Goal: Task Accomplishment & Management: Manage account settings

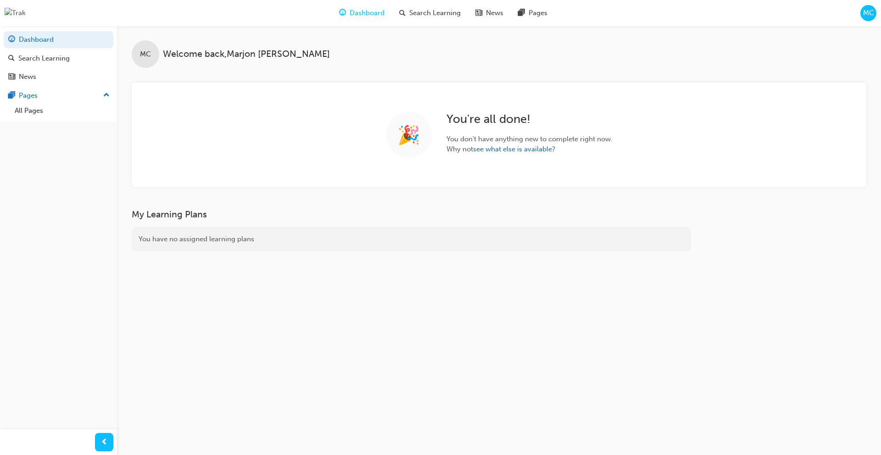
click at [864, 11] on span "MC" at bounding box center [868, 13] width 11 height 11
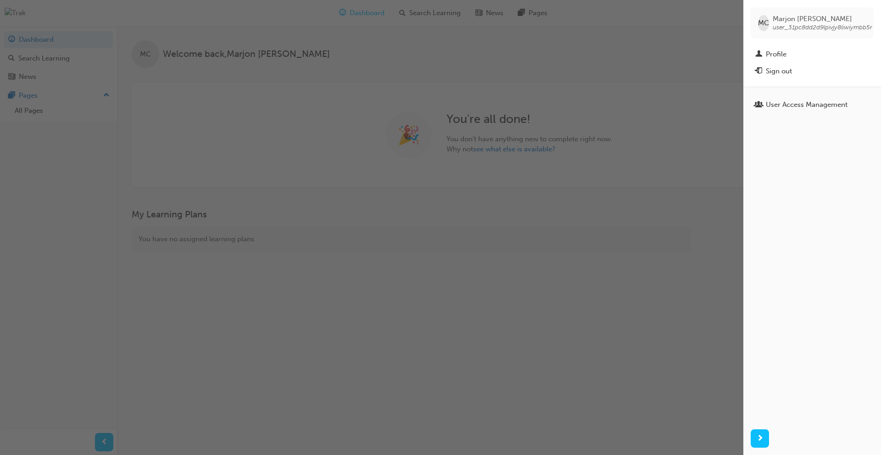
click at [437, 76] on div "button" at bounding box center [371, 227] width 743 height 455
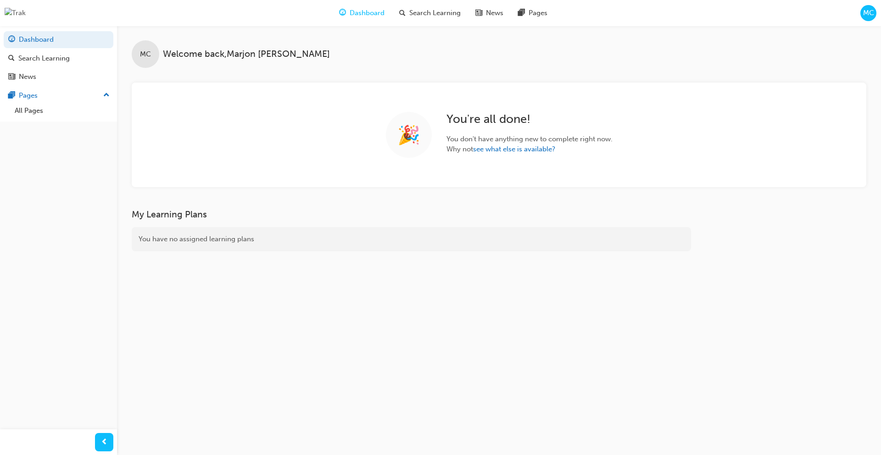
click at [867, 17] on span "MC" at bounding box center [868, 13] width 11 height 11
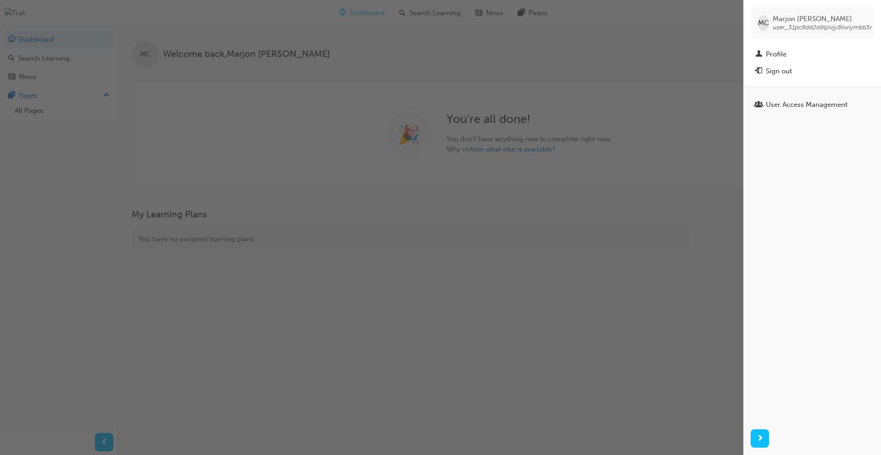
click at [688, 39] on div "button" at bounding box center [371, 227] width 743 height 455
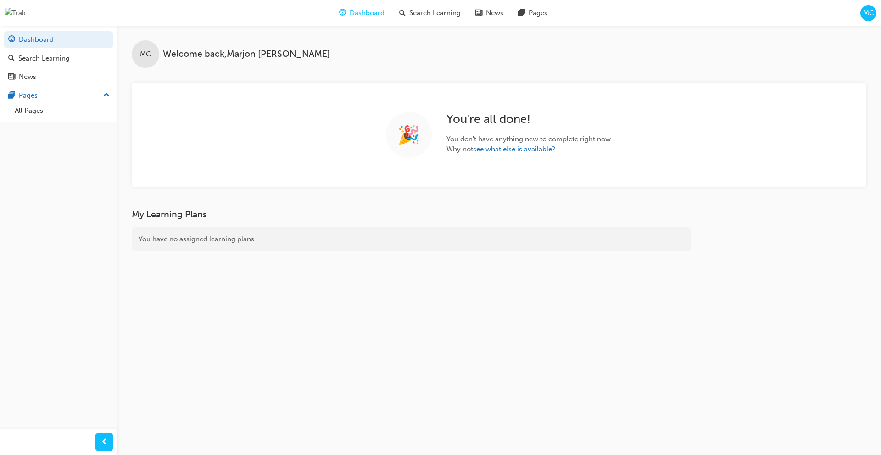
click at [869, 16] on span "MC" at bounding box center [868, 13] width 11 height 11
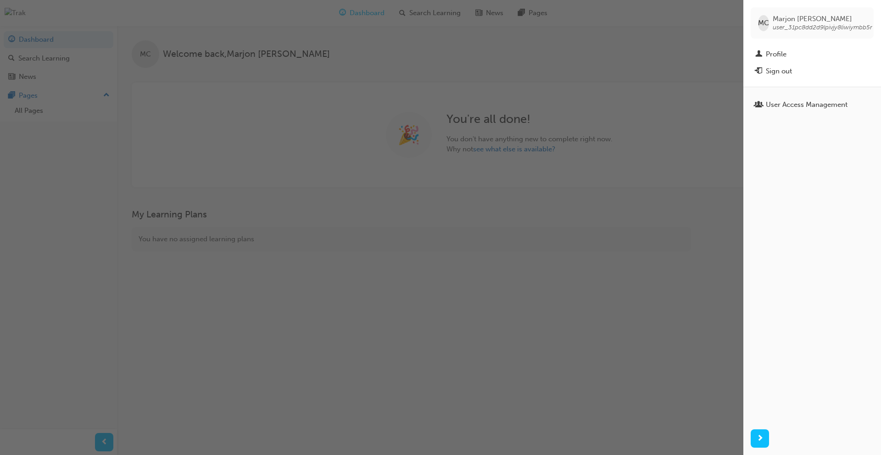
drag, startPoint x: 773, startPoint y: 26, endPoint x: 866, endPoint y: 34, distance: 93.0
click at [866, 34] on div "MC Marjon Camba user_31pc8dd2d9lpivjy8liwiymbb5r" at bounding box center [812, 22] width 123 height 31
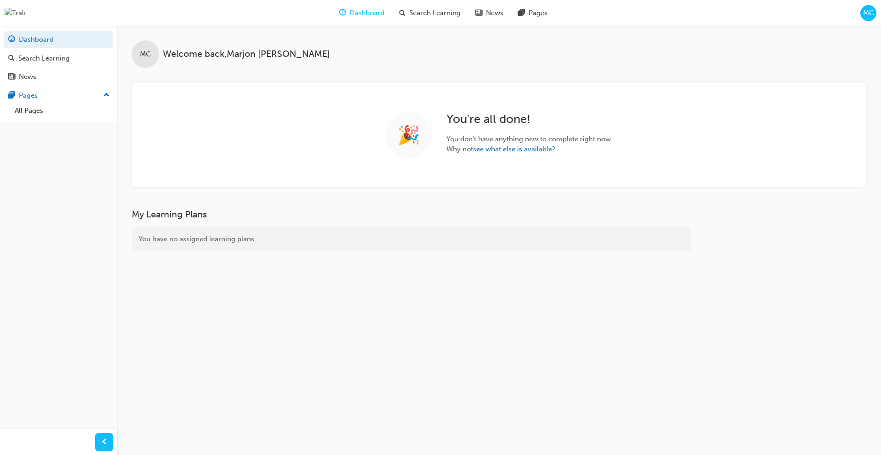
click at [866, 12] on span "MC" at bounding box center [868, 13] width 11 height 11
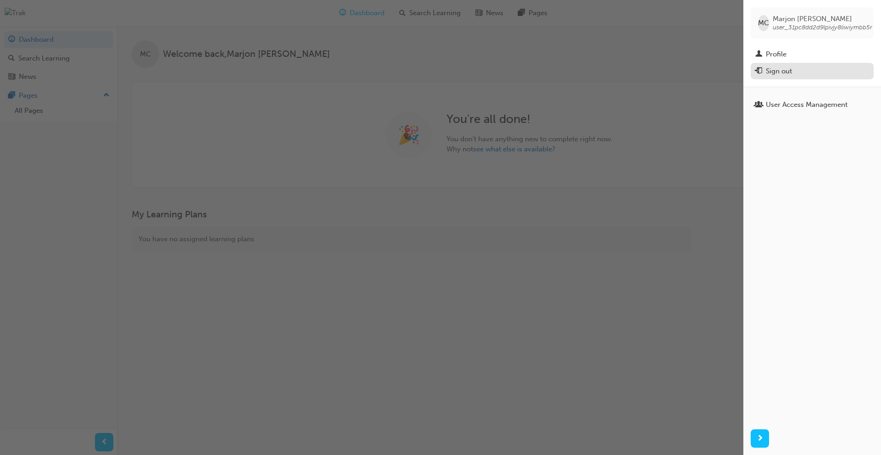
click at [783, 72] on div "Sign out" at bounding box center [779, 71] width 26 height 11
